Goal: Task Accomplishment & Management: Manage account settings

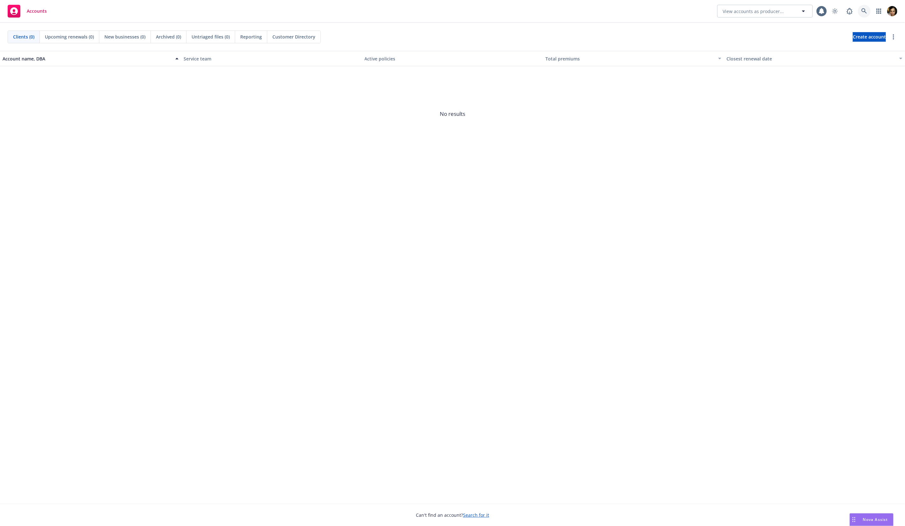
click at [868, 14] on link at bounding box center [864, 11] width 13 height 13
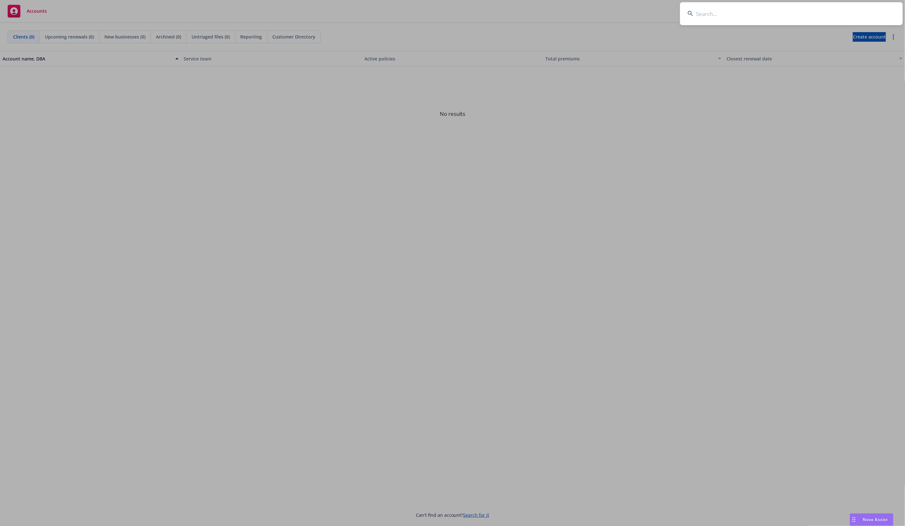
type input "a"
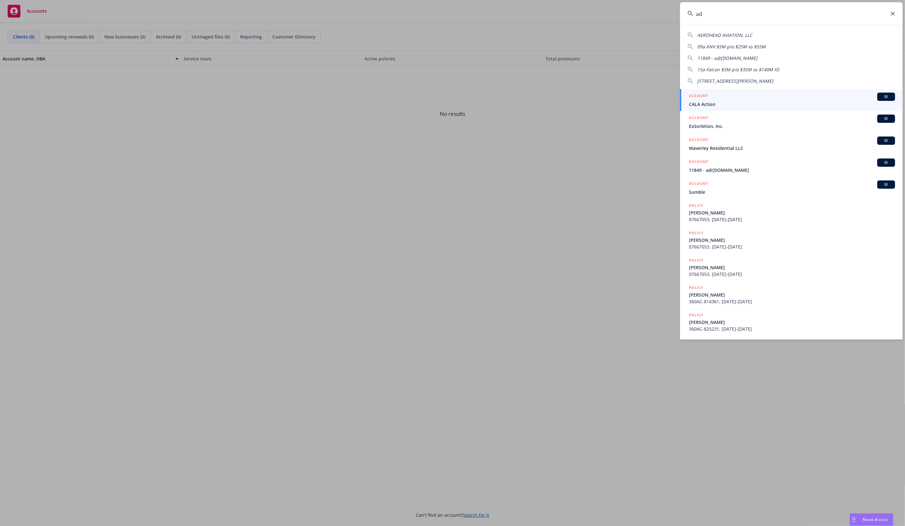
type input "a"
type input "newf"
click at [740, 103] on span "Newfront" at bounding box center [792, 104] width 206 height 7
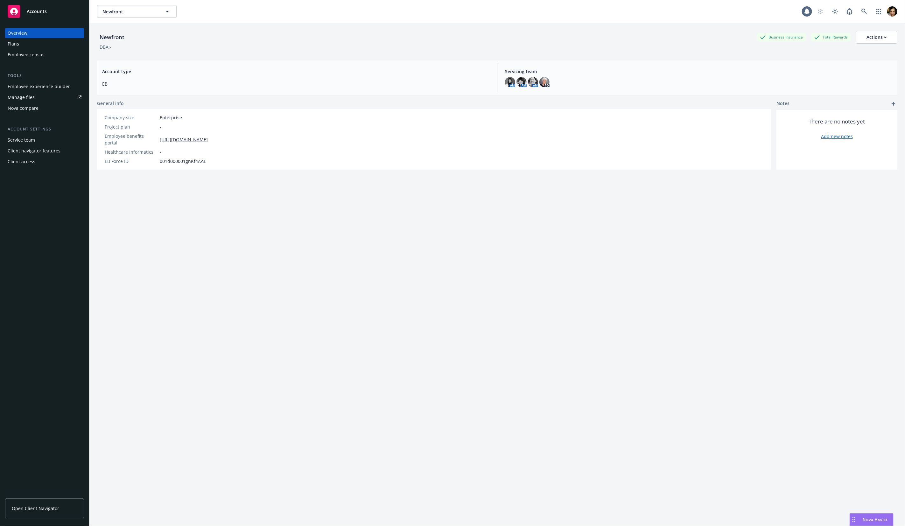
click at [60, 508] on link "Open Client Navigator" at bounding box center [44, 509] width 79 height 20
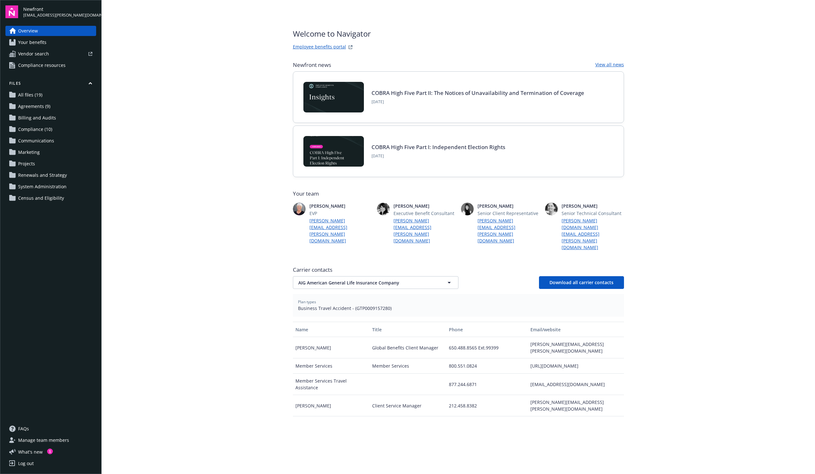
click at [33, 443] on span "Manage team members" at bounding box center [43, 440] width 51 height 10
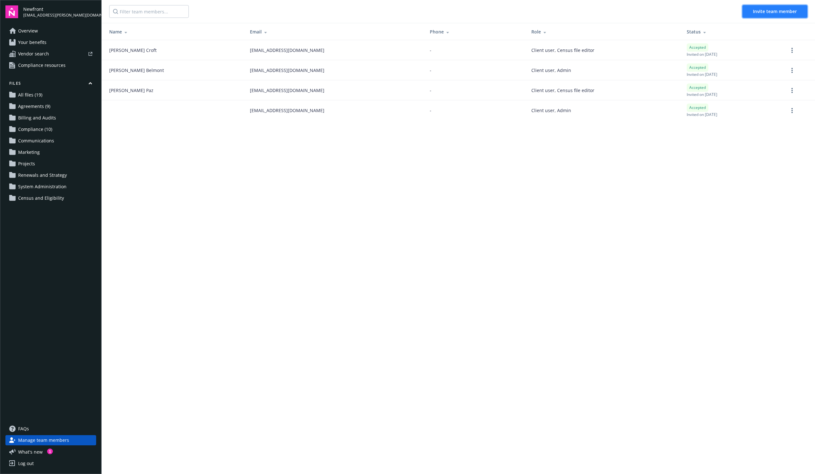
click at [756, 9] on span "Invite team member" at bounding box center [775, 11] width 44 height 6
click at [763, 10] on span "Invite team member" at bounding box center [775, 11] width 44 height 6
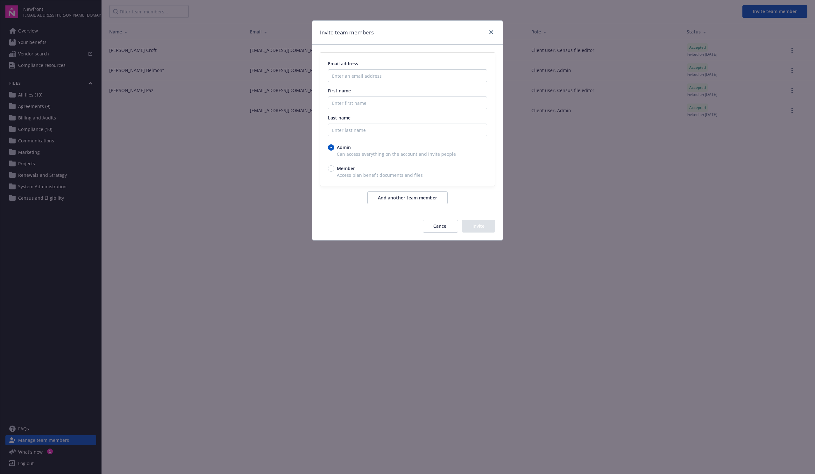
click at [352, 169] on span "Member" at bounding box center [346, 168] width 18 height 7
click at [334, 169] on input "Member" at bounding box center [331, 168] width 6 height 6
radio input "true"
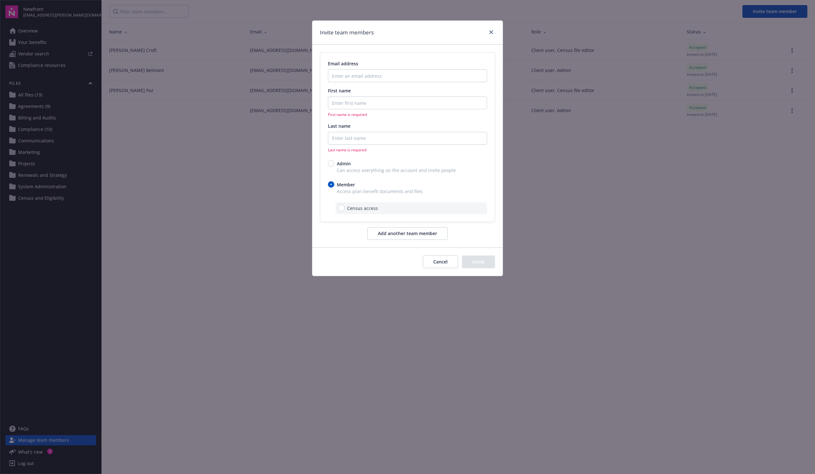
click at [445, 264] on button "Cancel" at bounding box center [440, 261] width 35 height 13
